Goal: Task Accomplishment & Management: Use online tool/utility

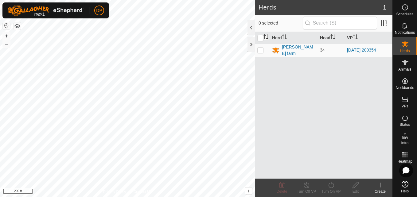
click at [269, 32] on div "Herds 1 0 selected Herd Head VP payne farm 34 2025-08-10 200354 Delete Turn Off…" at bounding box center [196, 98] width 392 height 197
click at [408, 63] on icon at bounding box center [404, 62] width 7 height 7
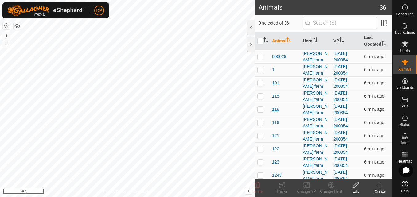
scroll to position [61, 0]
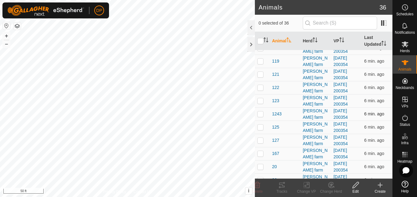
click at [260, 114] on p-checkbox at bounding box center [260, 113] width 6 height 5
checkbox input "false"
click at [250, 43] on div at bounding box center [250, 44] width 7 height 15
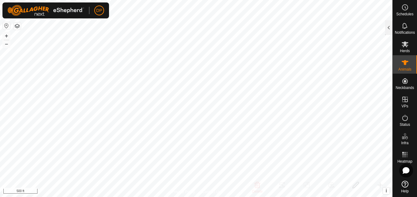
click at [406, 186] on icon at bounding box center [404, 184] width 7 height 7
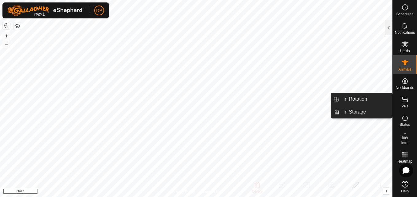
click at [406, 99] on icon at bounding box center [405, 100] width 6 height 6
click at [381, 98] on link "In Rotation" at bounding box center [365, 99] width 52 height 12
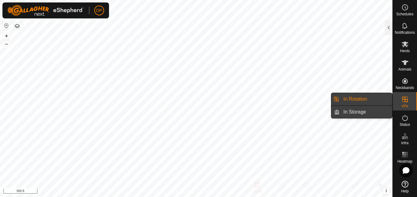
click at [370, 112] on link "In Storage" at bounding box center [365, 112] width 52 height 12
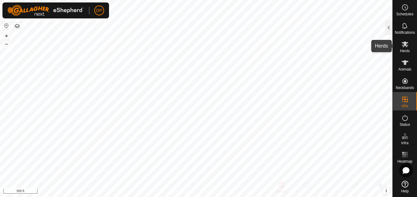
click at [405, 42] on icon at bounding box center [404, 44] width 7 height 6
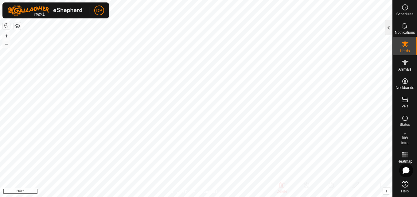
click at [388, 27] on div at bounding box center [388, 27] width 7 height 15
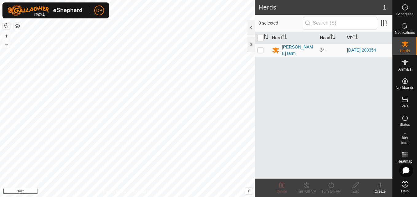
click at [259, 51] on p-checkbox at bounding box center [260, 50] width 6 height 5
checkbox input "true"
click at [379, 186] on icon at bounding box center [379, 184] width 7 height 7
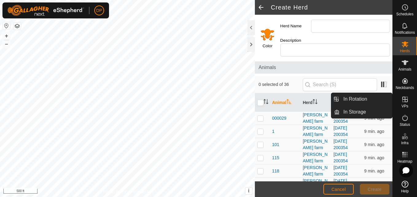
click at [405, 100] on icon at bounding box center [405, 100] width 6 height 6
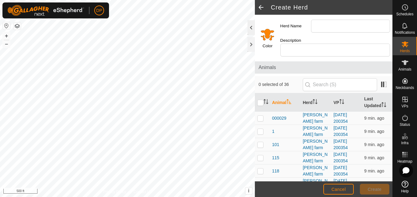
click at [251, 28] on div at bounding box center [250, 27] width 7 height 15
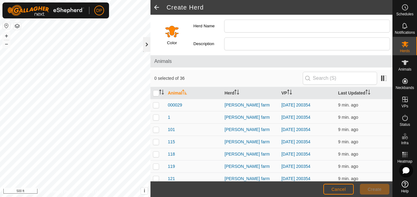
click at [146, 46] on div at bounding box center [146, 44] width 7 height 15
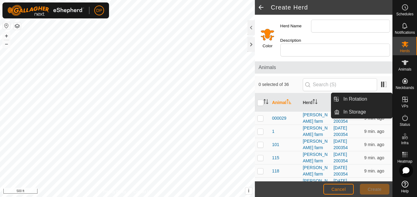
click at [406, 101] on icon at bounding box center [404, 99] width 7 height 7
click at [388, 98] on link "In Rotation" at bounding box center [365, 99] width 52 height 12
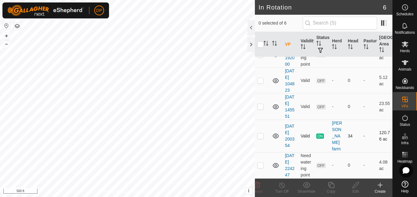
scroll to position [86, 0]
click at [380, 187] on icon at bounding box center [379, 184] width 7 height 7
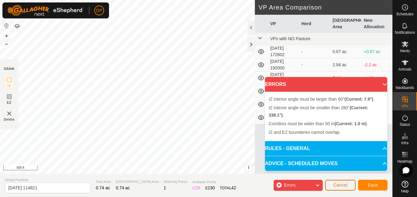
click at [336, 184] on span "Cancel" at bounding box center [340, 185] width 14 height 5
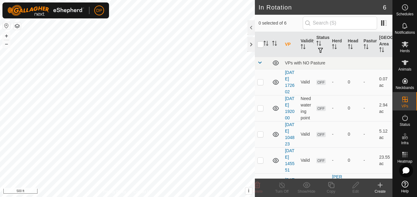
click at [379, 186] on icon at bounding box center [379, 184] width 7 height 7
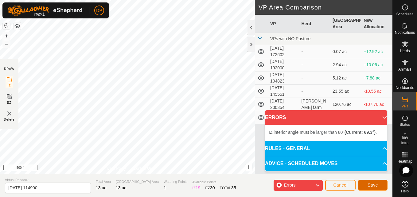
click at [370, 183] on span "Save" at bounding box center [372, 185] width 10 height 5
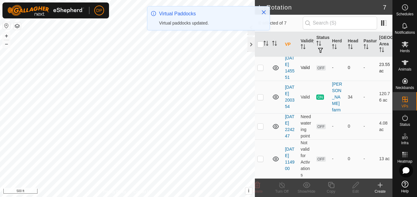
scroll to position [125, 0]
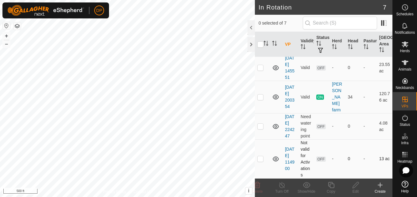
click at [260, 159] on p-checkbox at bounding box center [260, 158] width 6 height 5
checkbox input "true"
click at [405, 45] on icon at bounding box center [404, 44] width 7 height 6
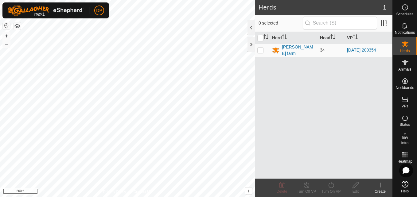
click at [259, 49] on p-checkbox at bounding box center [260, 50] width 6 height 5
checkbox input "true"
click at [332, 184] on icon at bounding box center [331, 184] width 8 height 7
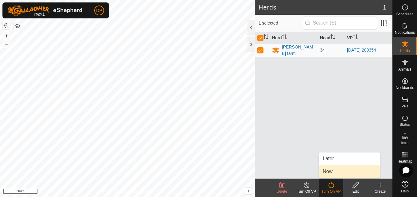
click at [337, 170] on link "Now" at bounding box center [349, 171] width 61 height 12
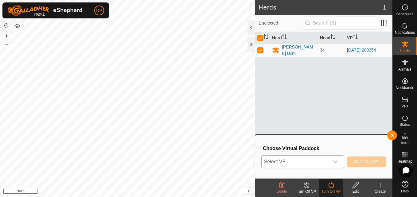
click at [335, 160] on icon "dropdown trigger" at bounding box center [335, 161] width 5 height 5
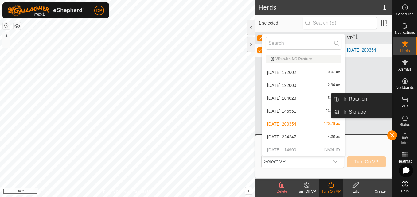
click at [406, 97] on icon at bounding box center [405, 100] width 6 height 6
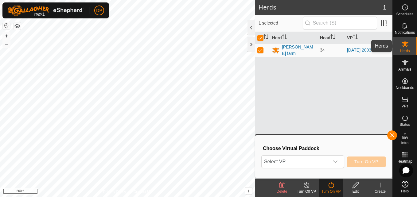
click at [403, 47] on icon at bounding box center [404, 44] width 7 height 6
click at [335, 161] on icon "dropdown trigger" at bounding box center [335, 161] width 4 height 2
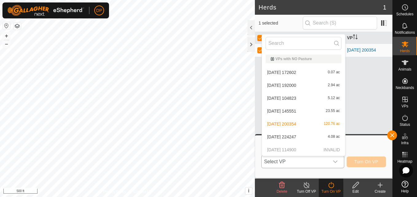
click at [331, 149] on p-selectitem "2025-08-19 114900 INVALID" at bounding box center [303, 150] width 83 height 12
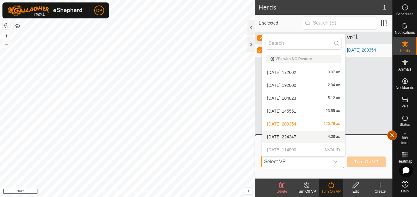
click at [390, 133] on span "button" at bounding box center [391, 135] width 5 height 5
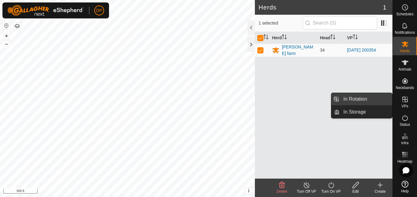
click at [387, 100] on link "In Rotation" at bounding box center [365, 99] width 52 height 12
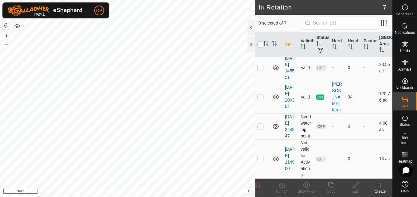
scroll to position [125, 0]
click at [260, 159] on p-checkbox at bounding box center [260, 158] width 6 height 5
checkbox input "true"
click at [356, 187] on icon at bounding box center [356, 184] width 8 height 7
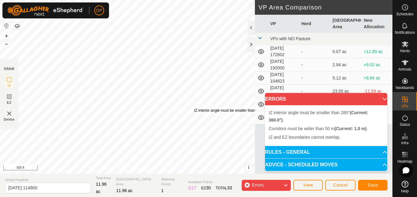
click at [194, 108] on div "IZ interior angle must be smaller than 280° (Current: 360.0°) ." at bounding box center [243, 111] width 99 height 6
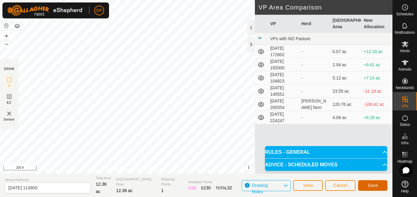
click at [367, 184] on button "Save" at bounding box center [372, 185] width 29 height 11
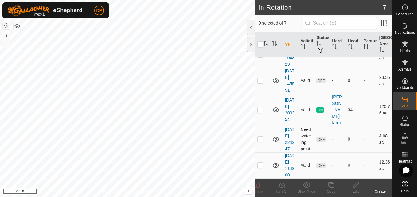
scroll to position [118, 0]
click at [259, 163] on p-checkbox at bounding box center [260, 165] width 6 height 5
checkbox input "true"
click at [403, 47] on icon at bounding box center [404, 43] width 7 height 7
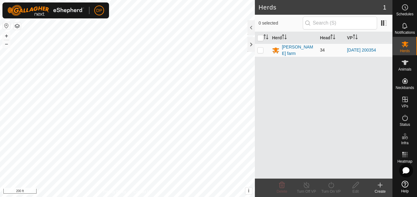
click at [261, 49] on p-checkbox at bounding box center [260, 50] width 6 height 5
checkbox input "true"
click at [332, 186] on icon at bounding box center [331, 184] width 8 height 7
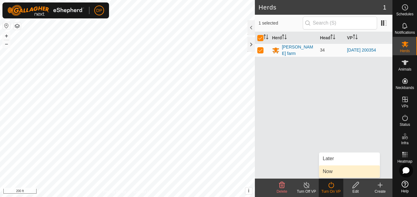
click at [330, 172] on link "Now" at bounding box center [349, 171] width 61 height 12
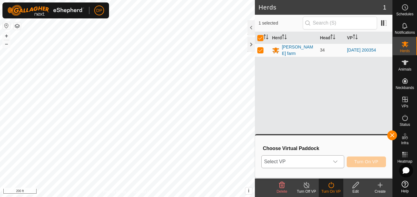
click at [332, 161] on div "dropdown trigger" at bounding box center [335, 162] width 12 height 12
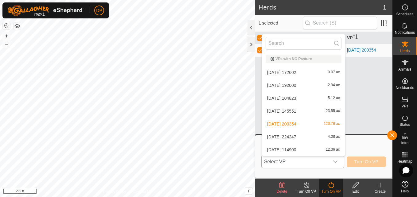
click at [316, 149] on li "2025-08-19 114900 12.36 ac" at bounding box center [303, 150] width 83 height 12
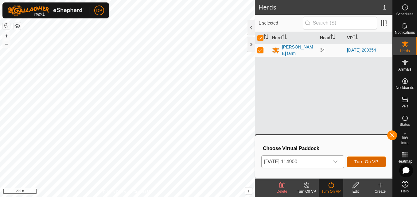
click at [363, 158] on button "Turn On VP" at bounding box center [365, 161] width 39 height 11
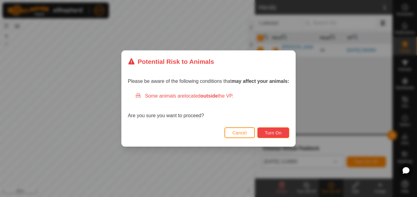
click at [279, 133] on span "Turn On" at bounding box center [273, 132] width 17 height 5
